Goal: Transaction & Acquisition: Register for event/course

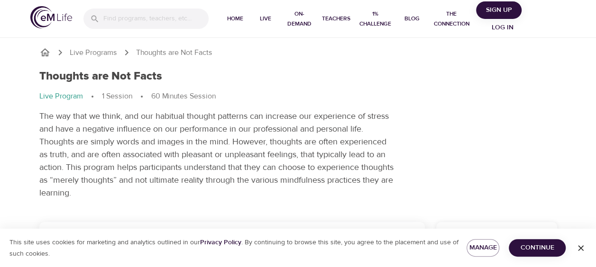
click at [267, 120] on p "The way that we think, and our habitual thought patterns can increase our exper…" at bounding box center [216, 155] width 355 height 90
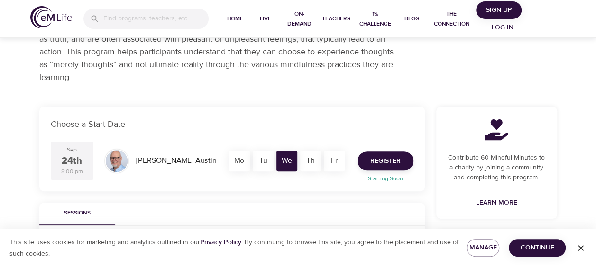
scroll to position [133, 0]
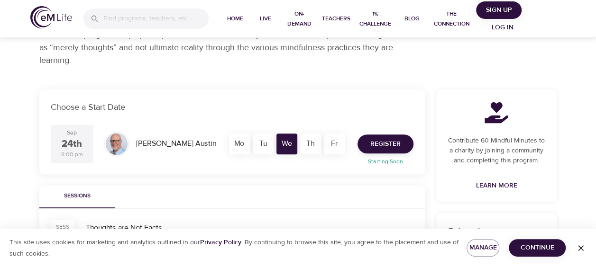
click at [307, 143] on div "Th" at bounding box center [310, 144] width 21 height 21
click at [310, 143] on div "Th" at bounding box center [310, 144] width 21 height 21
click at [308, 136] on div "Th" at bounding box center [310, 144] width 21 height 21
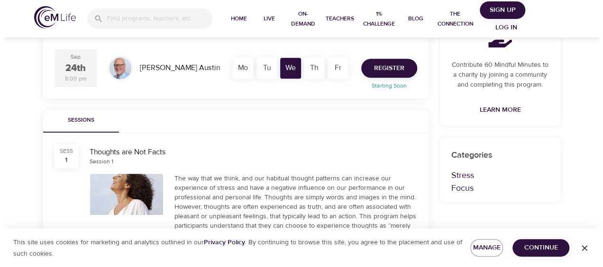
scroll to position [182, 0]
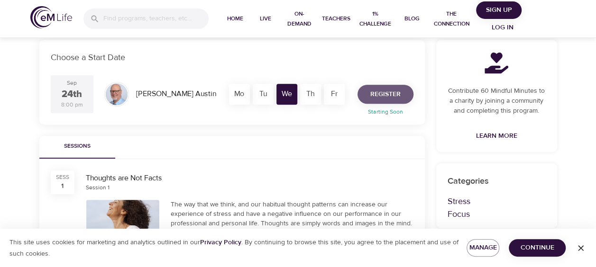
click at [375, 89] on span "Register" at bounding box center [385, 95] width 30 height 12
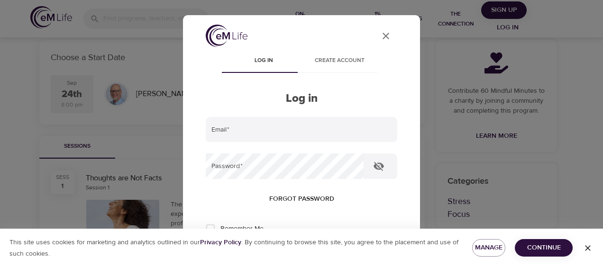
type input "[PERSON_NAME][EMAIL_ADDRESS][PERSON_NAME][DOMAIN_NAME]"
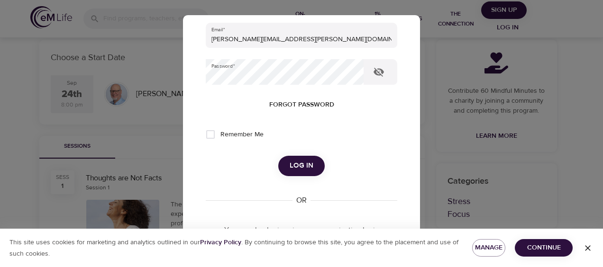
scroll to position [105, 0]
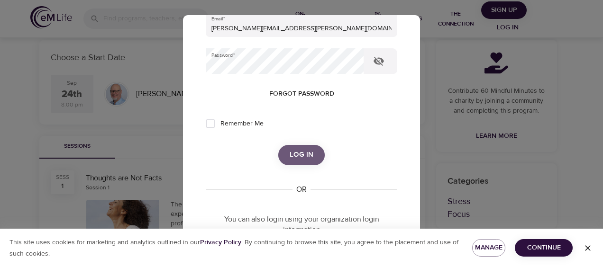
click at [300, 154] on span "Log in" at bounding box center [301, 155] width 24 height 12
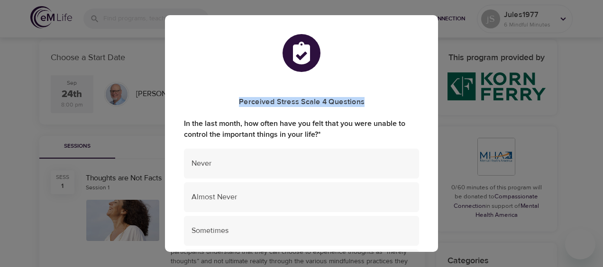
drag, startPoint x: 438, startPoint y: 70, endPoint x: 437, endPoint y: 80, distance: 9.6
click at [437, 80] on div "Perceived Stress Scale 4 Questions In the last month, how often have you felt t…" at bounding box center [301, 133] width 603 height 267
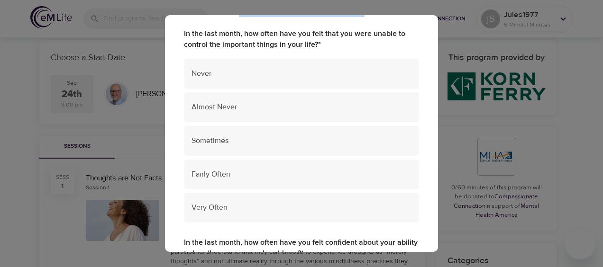
scroll to position [91, 0]
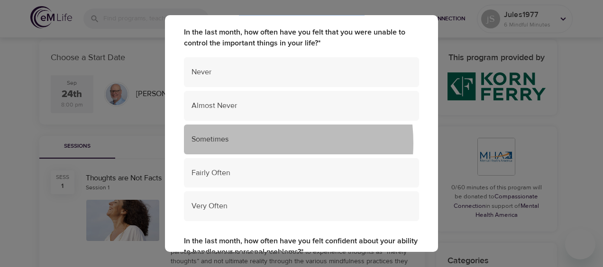
click at [238, 143] on span "Sometimes" at bounding box center [301, 139] width 220 height 11
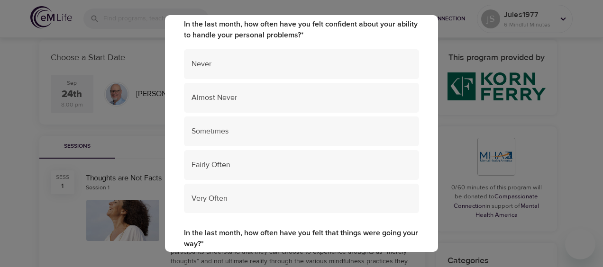
scroll to position [306, 0]
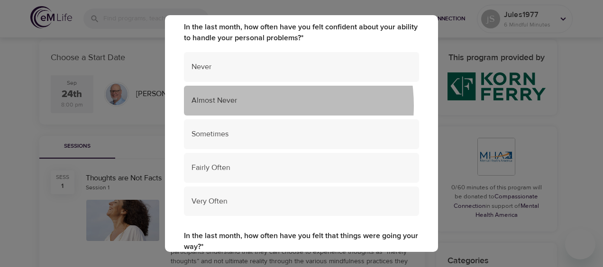
click at [250, 106] on span "Almost Never" at bounding box center [301, 100] width 220 height 11
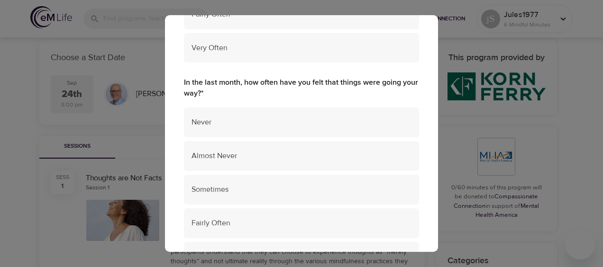
scroll to position [495, 0]
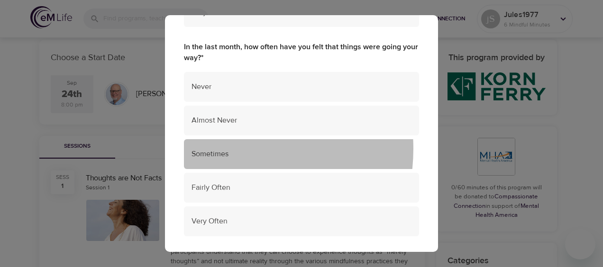
click at [217, 149] on span "Sometimes" at bounding box center [301, 154] width 220 height 11
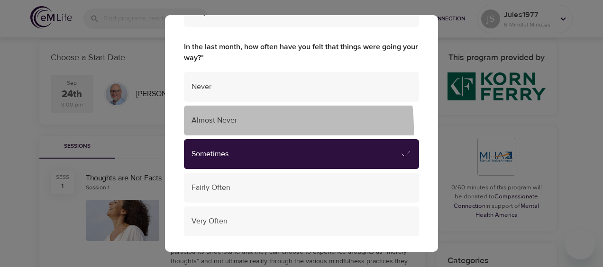
click at [220, 129] on div "Almost Never" at bounding box center [301, 121] width 235 height 30
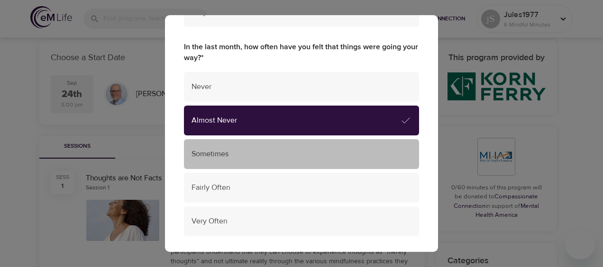
click at [305, 151] on span "Sometimes" at bounding box center [301, 154] width 220 height 11
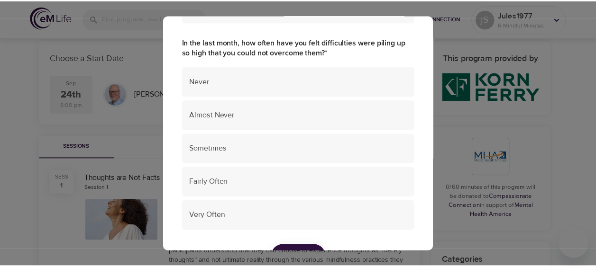
scroll to position [712, 0]
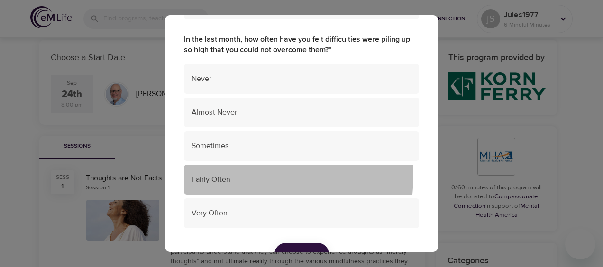
click at [232, 176] on span "Fairly Often" at bounding box center [301, 179] width 220 height 11
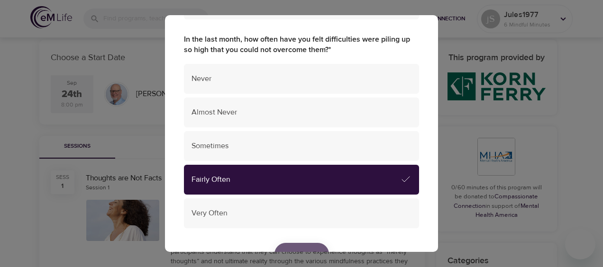
click at [294, 246] on button "Submit" at bounding box center [301, 254] width 54 height 23
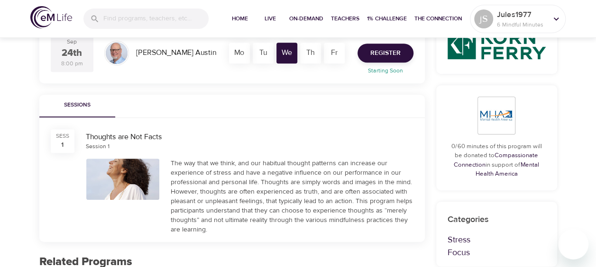
scroll to position [198, 0]
